Goal: Navigation & Orientation: Understand site structure

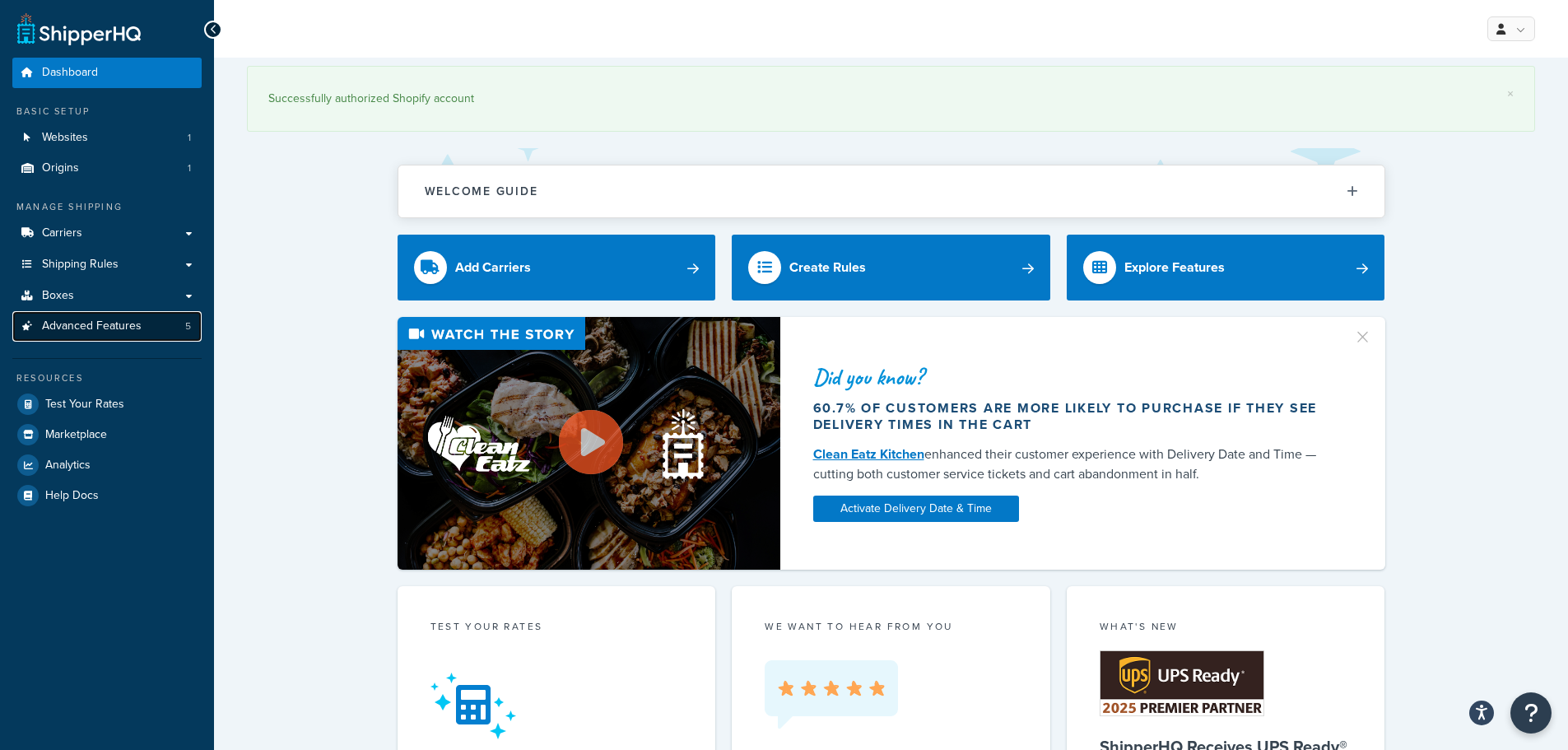
click at [111, 326] on span "Advanced Features" at bounding box center [91, 326] width 99 height 14
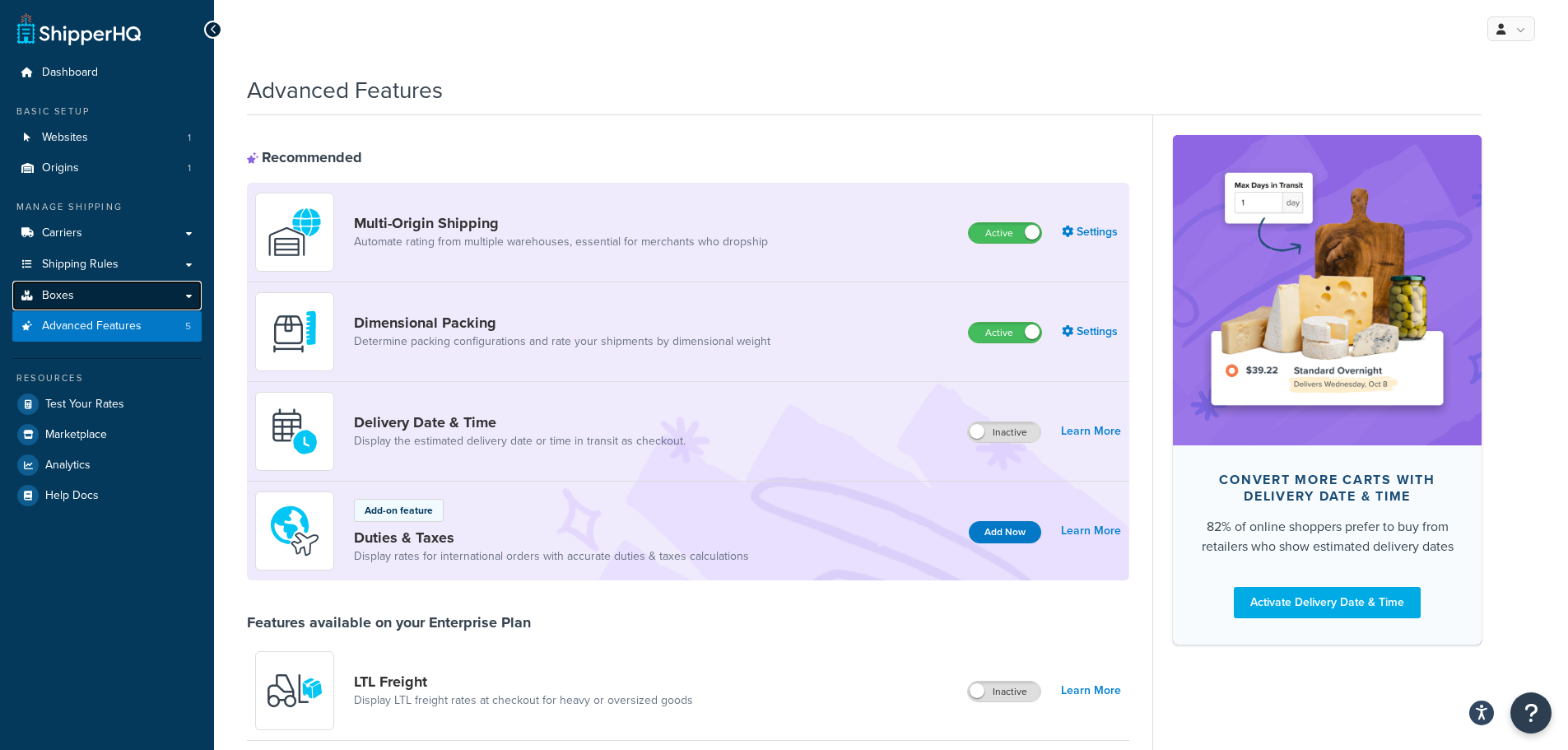
click at [100, 293] on link "Boxes" at bounding box center [107, 296] width 189 height 30
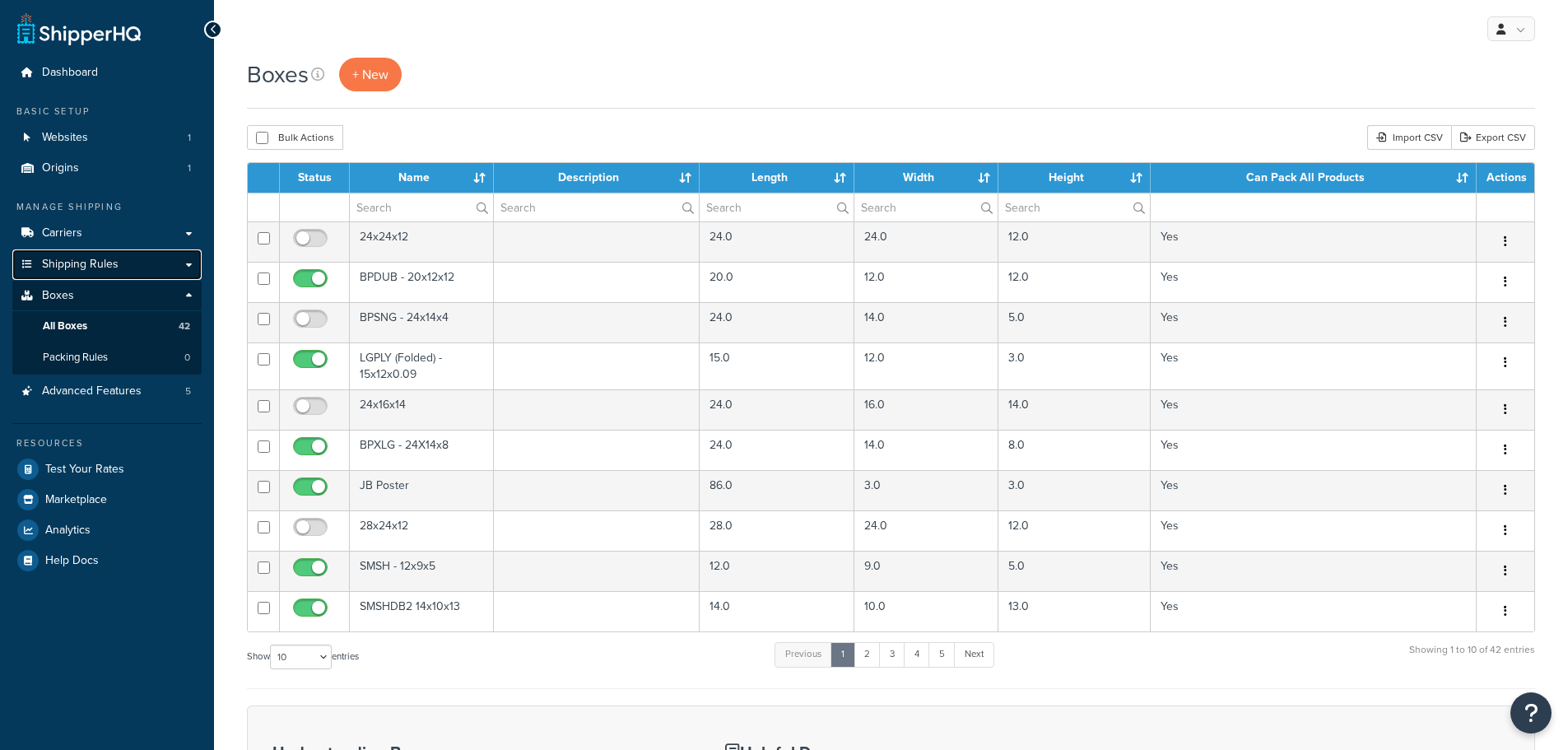
click at [99, 259] on span "Shipping Rules" at bounding box center [80, 265] width 76 height 14
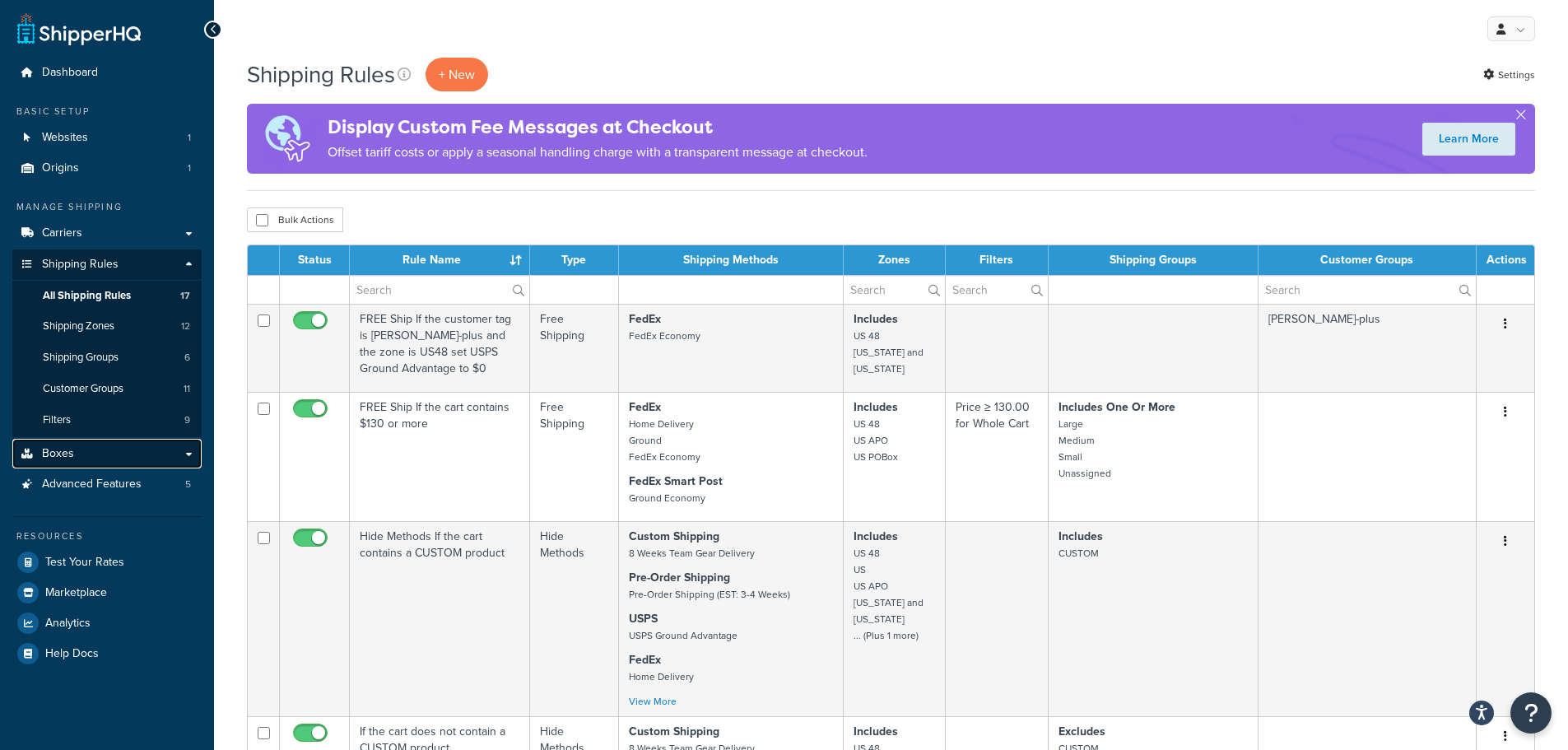
click at [80, 456] on link "Boxes" at bounding box center [107, 454] width 189 height 30
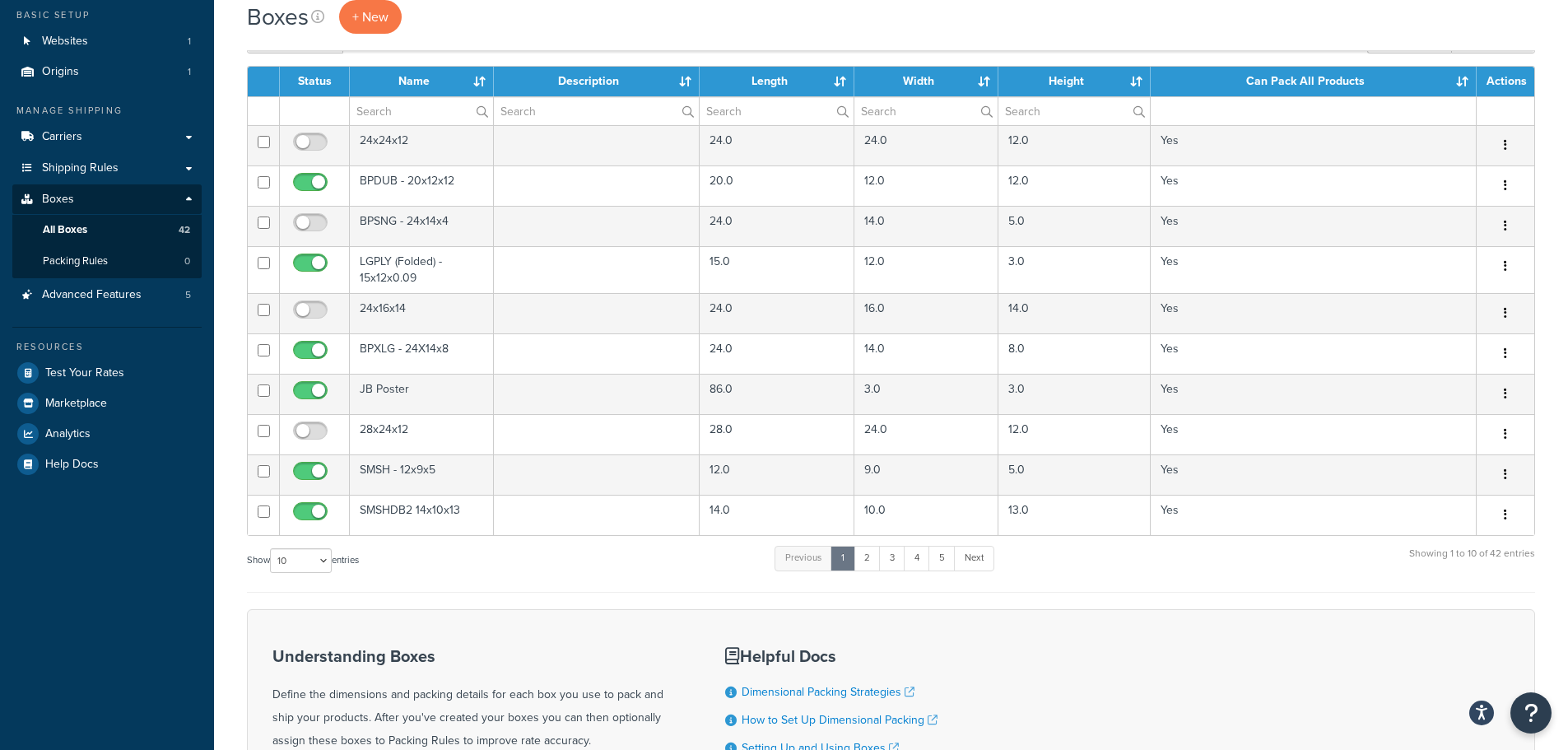
scroll to position [94, 0]
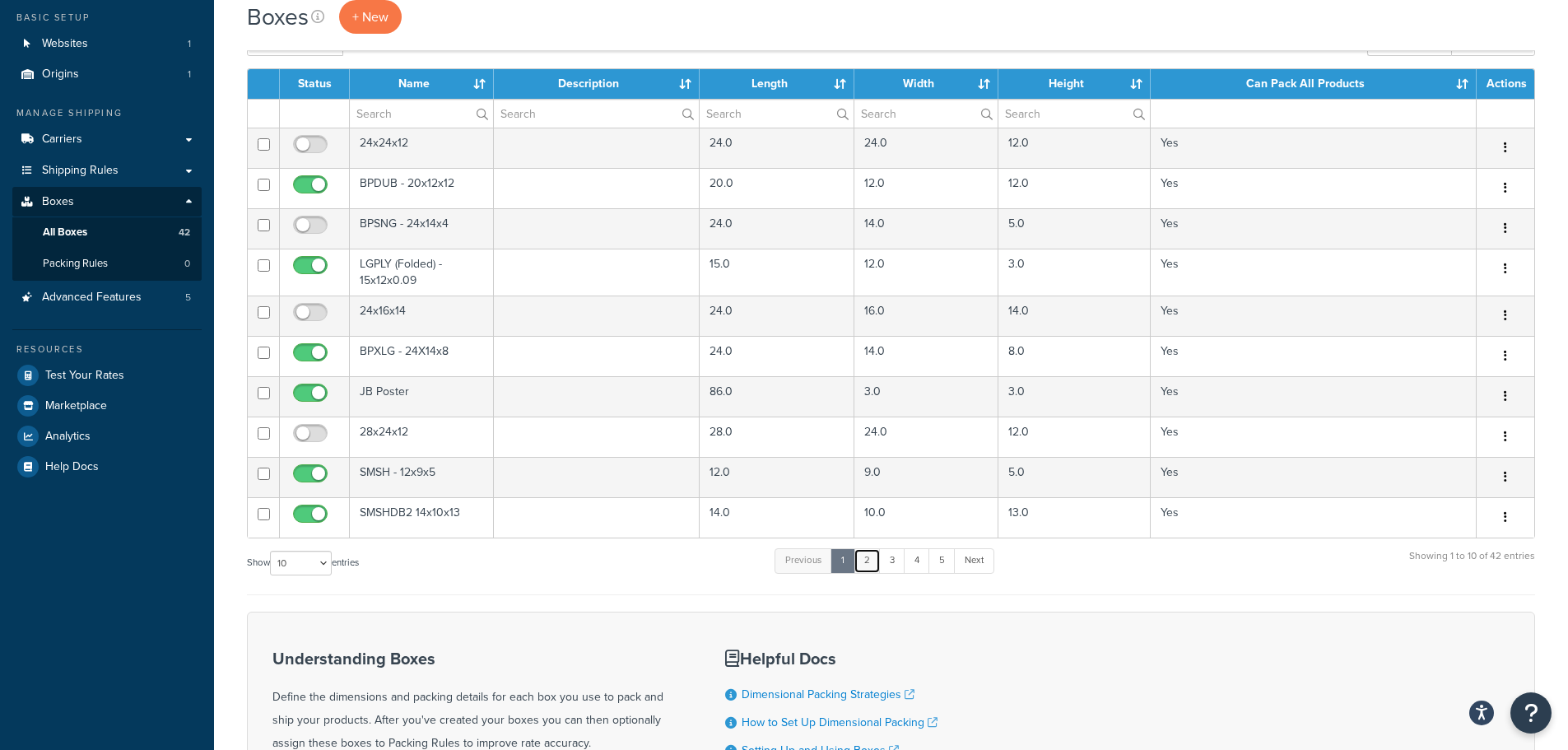
click at [869, 558] on link "2" at bounding box center [867, 561] width 27 height 25
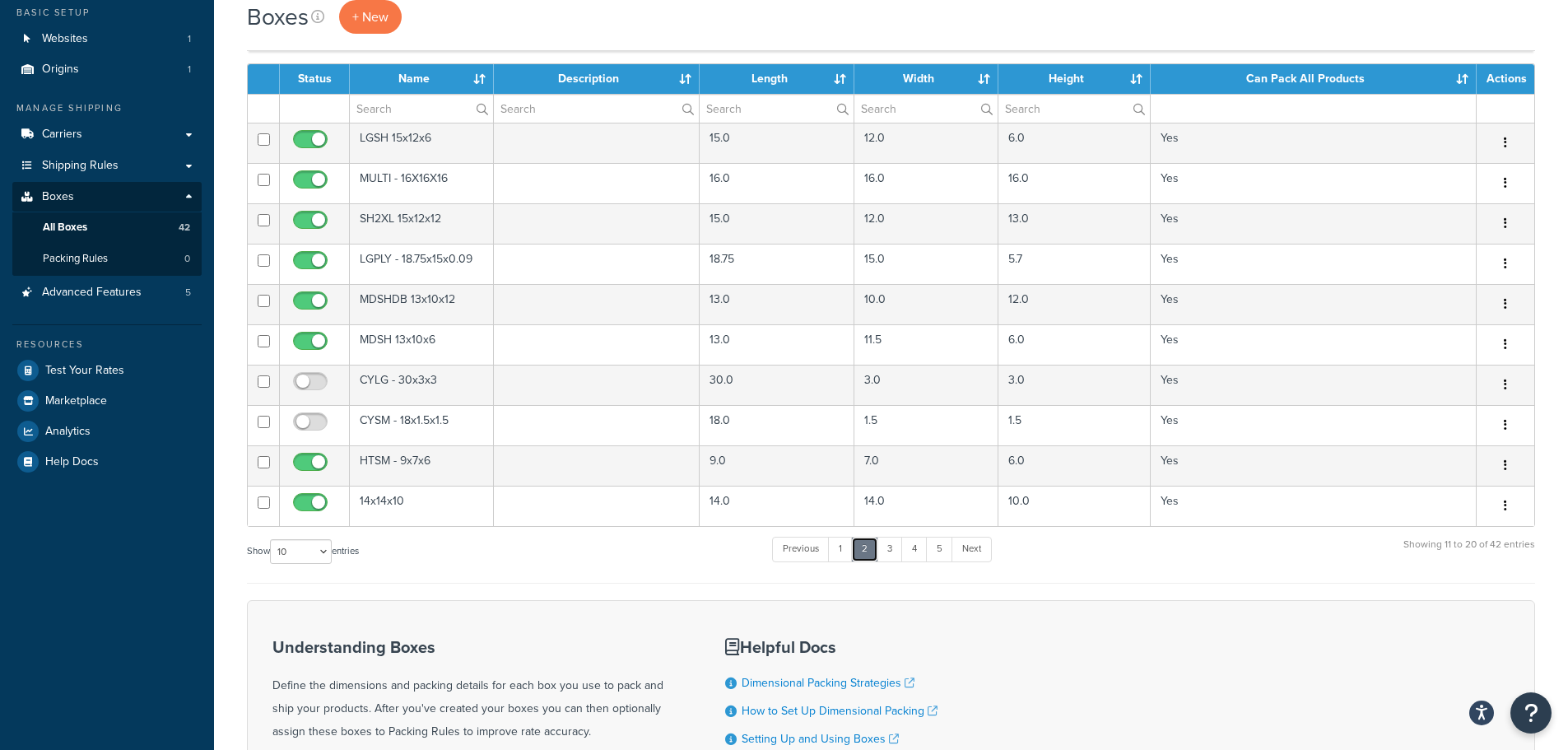
scroll to position [0, 0]
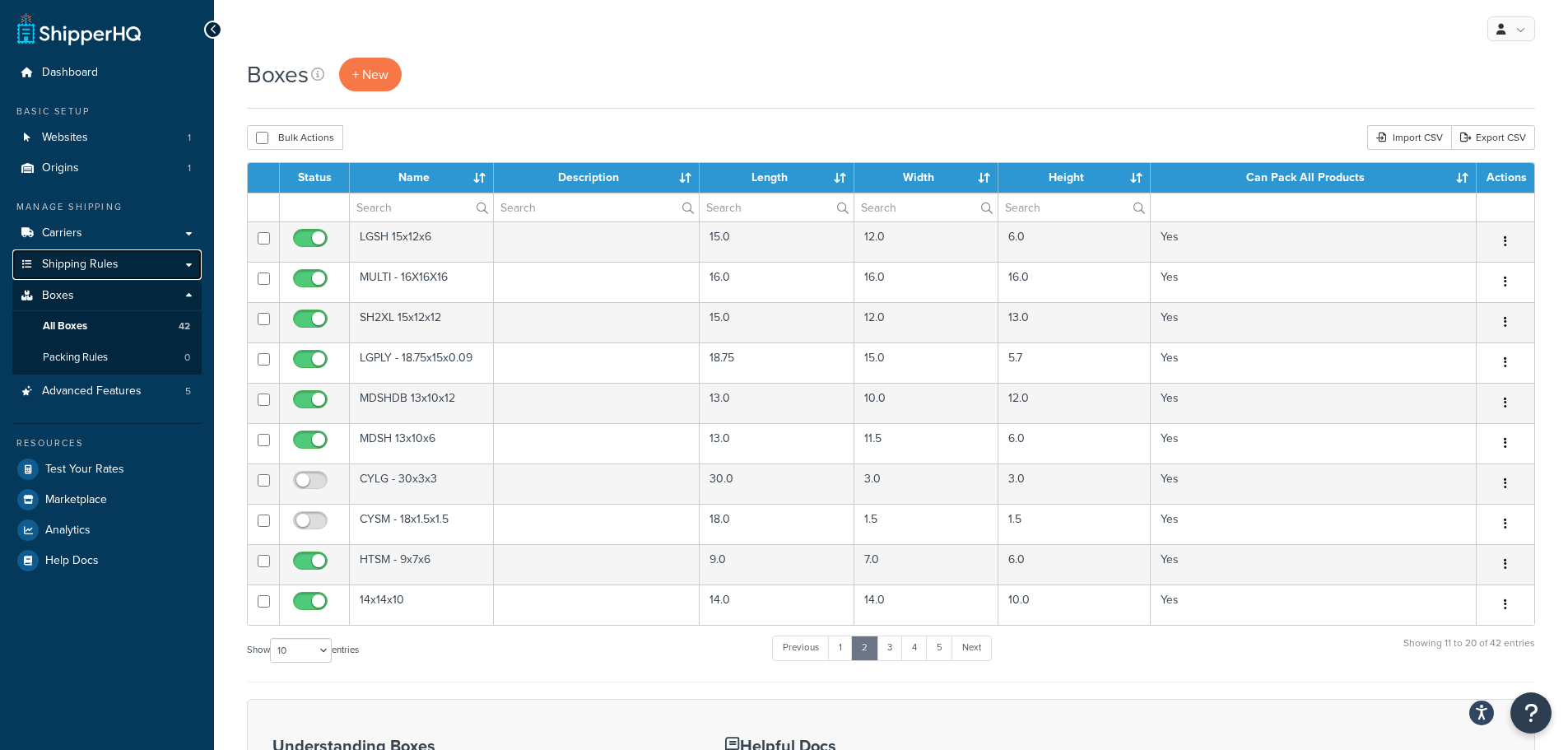
click at [89, 262] on span "Shipping Rules" at bounding box center [80, 265] width 76 height 14
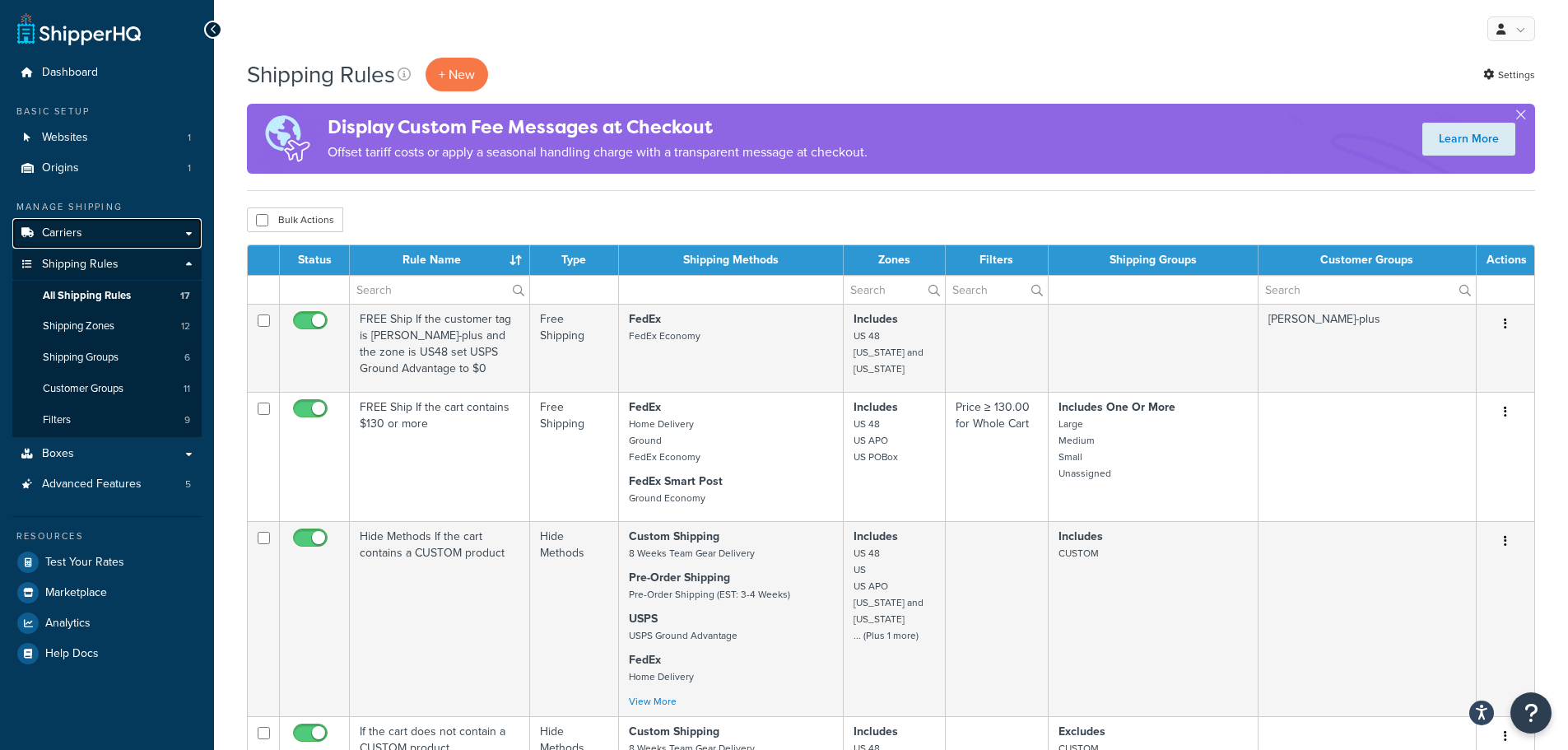
click at [54, 241] on link "Carriers" at bounding box center [107, 233] width 189 height 30
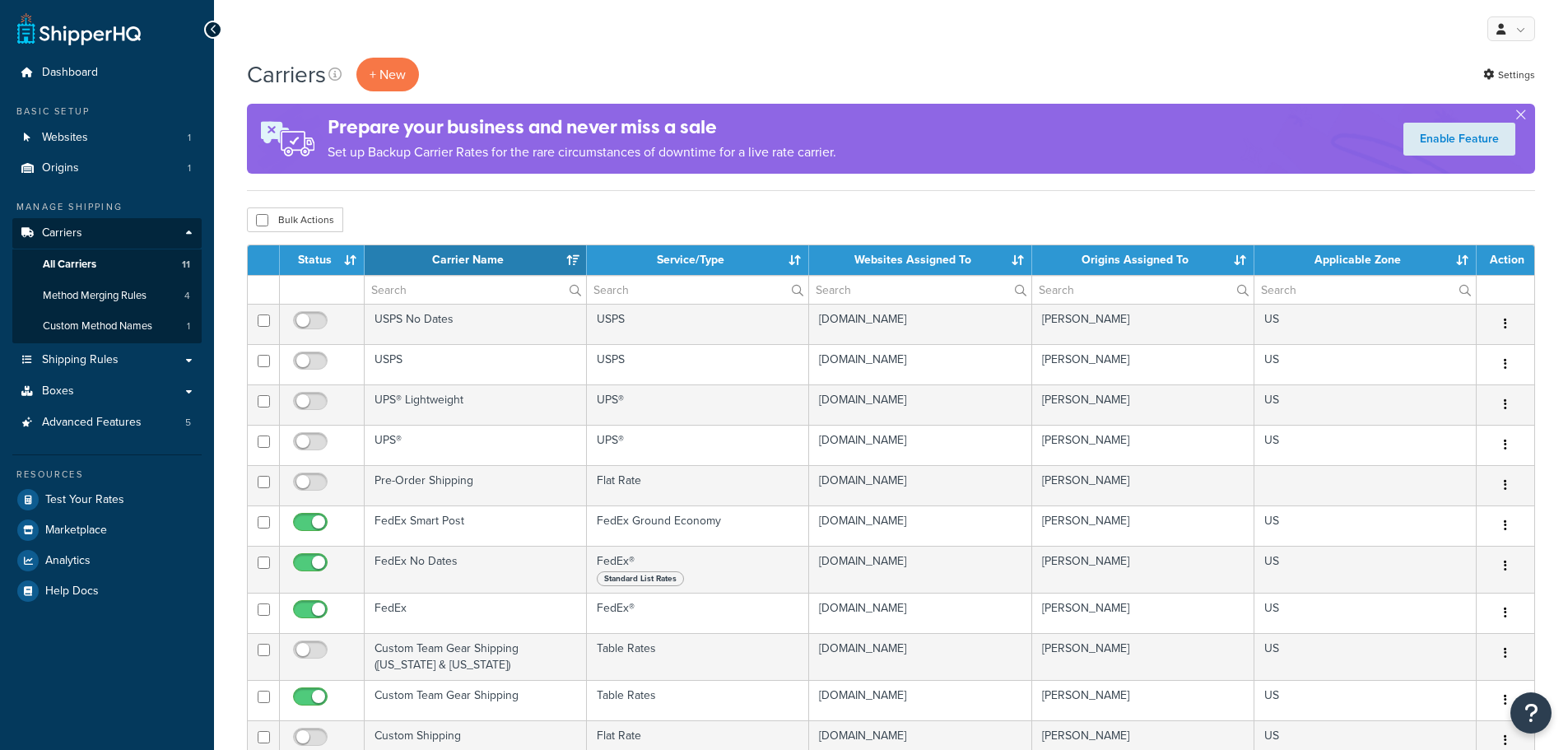
select select "15"
click at [99, 291] on span "Method Merging Rules" at bounding box center [95, 296] width 104 height 14
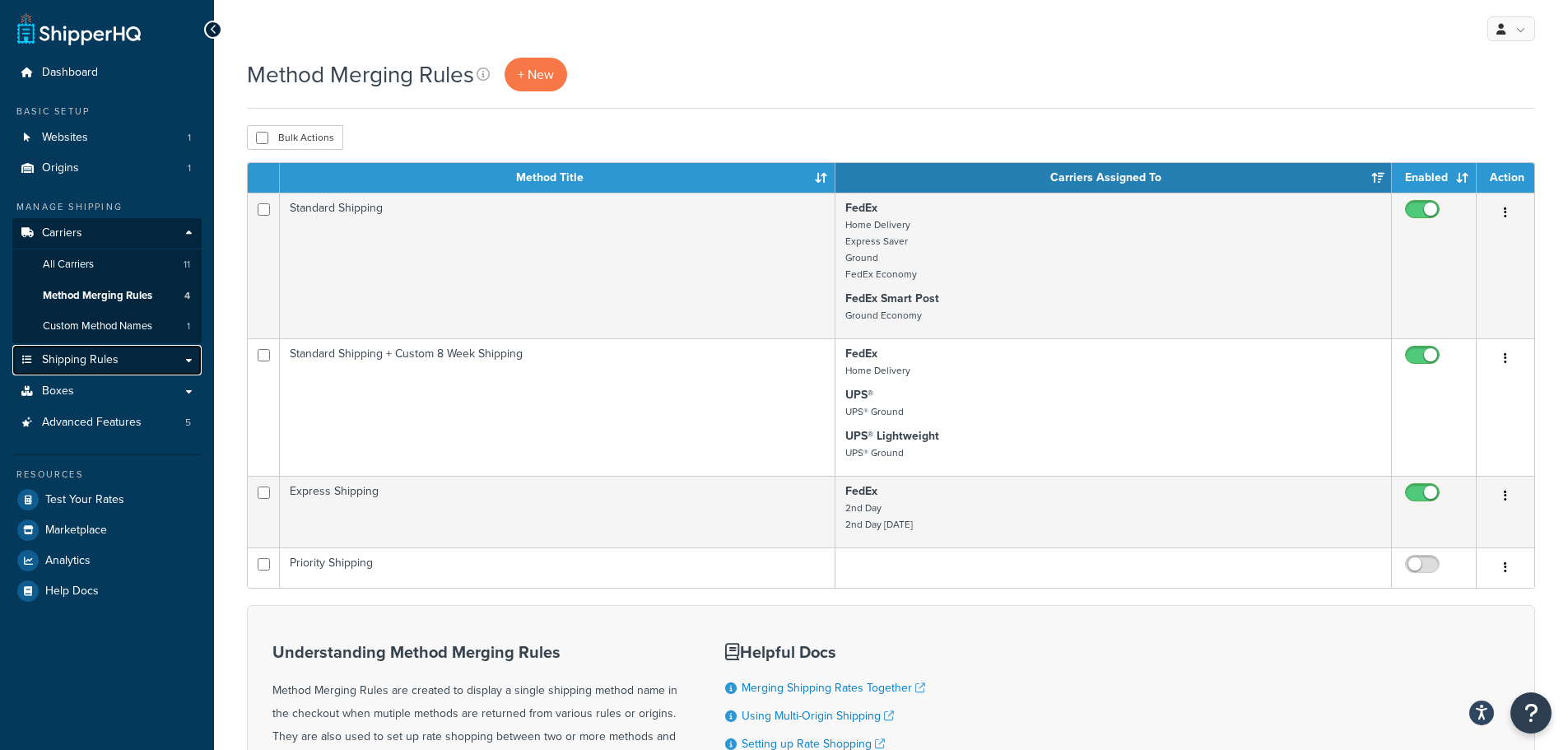
click at [95, 355] on span "Shipping Rules" at bounding box center [80, 360] width 76 height 14
